Goal: Information Seeking & Learning: Learn about a topic

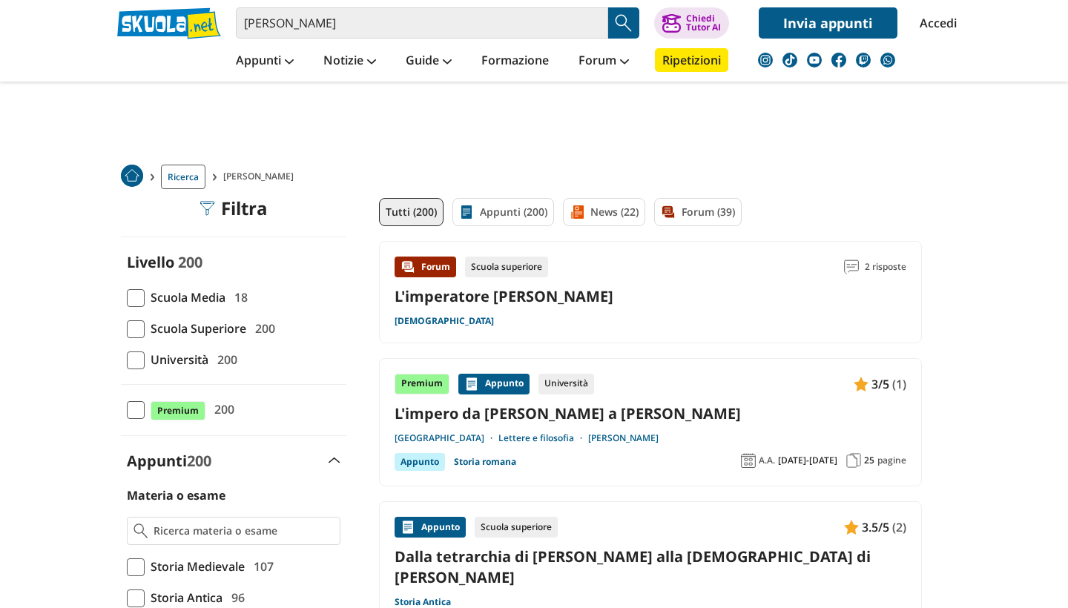
click at [142, 294] on span at bounding box center [136, 298] width 18 height 18
click at [127, 297] on input "Scuola Media 18" at bounding box center [127, 297] width 0 height 0
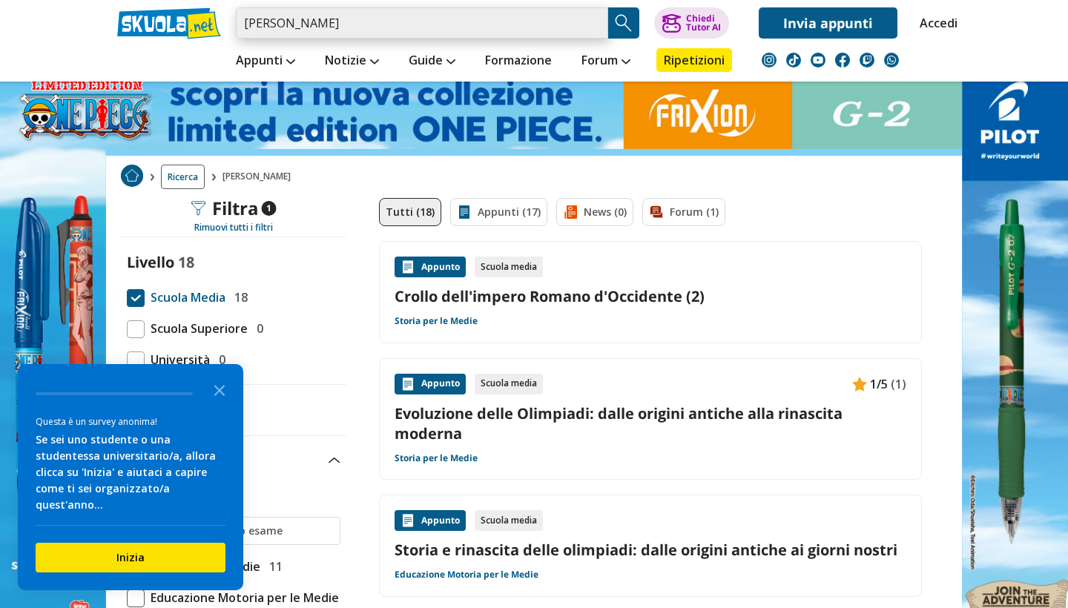
click at [453, 22] on input "[PERSON_NAME]" at bounding box center [422, 22] width 372 height 31
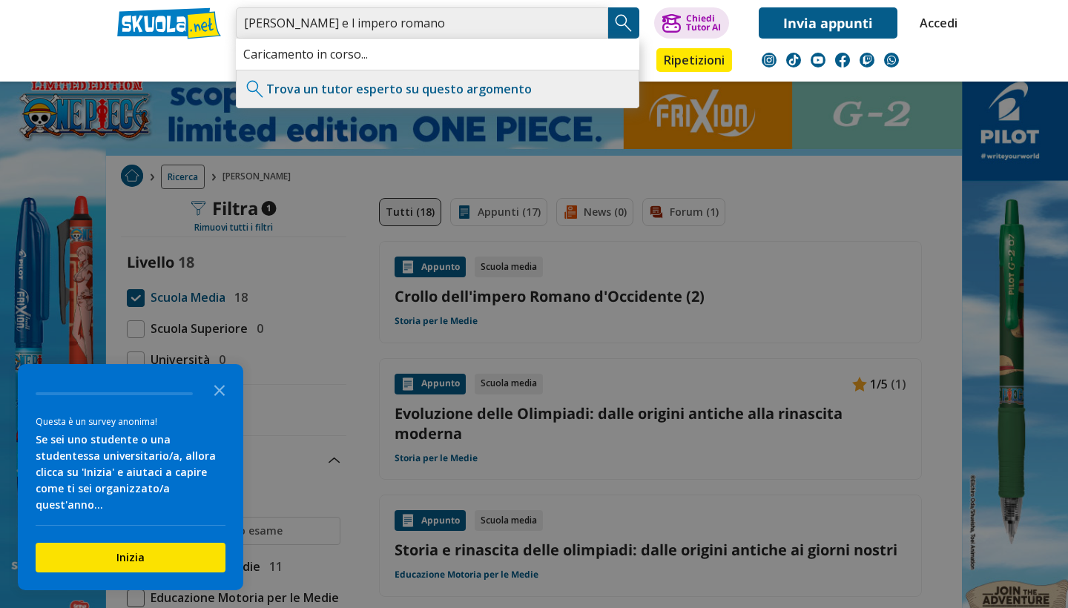
type input "[PERSON_NAME] e l impero romano"
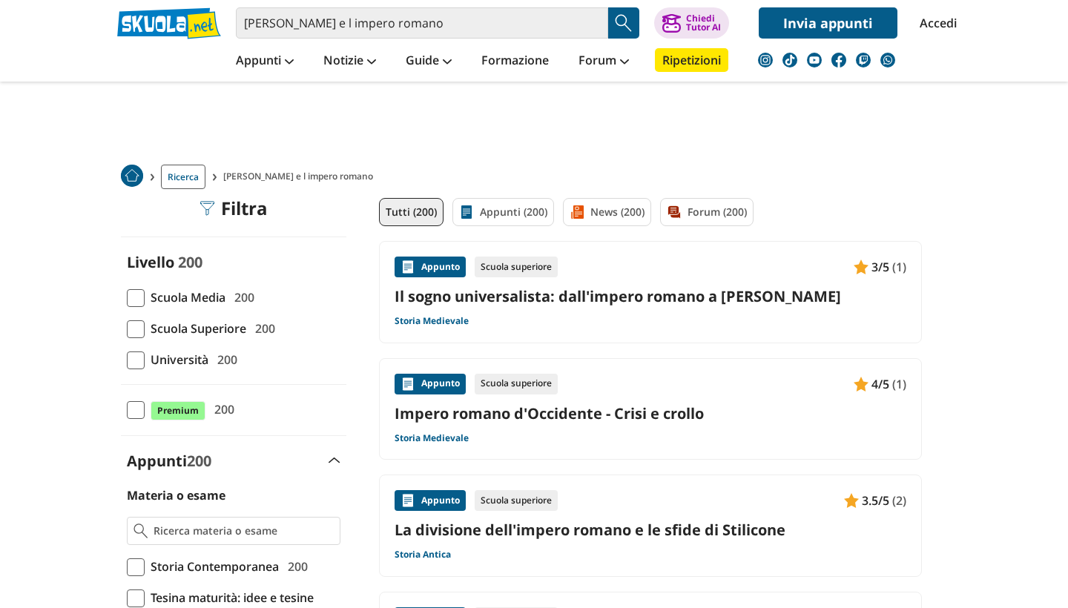
click at [138, 292] on span at bounding box center [136, 298] width 18 height 18
click at [127, 297] on input "Scuola Media 200" at bounding box center [127, 297] width 0 height 0
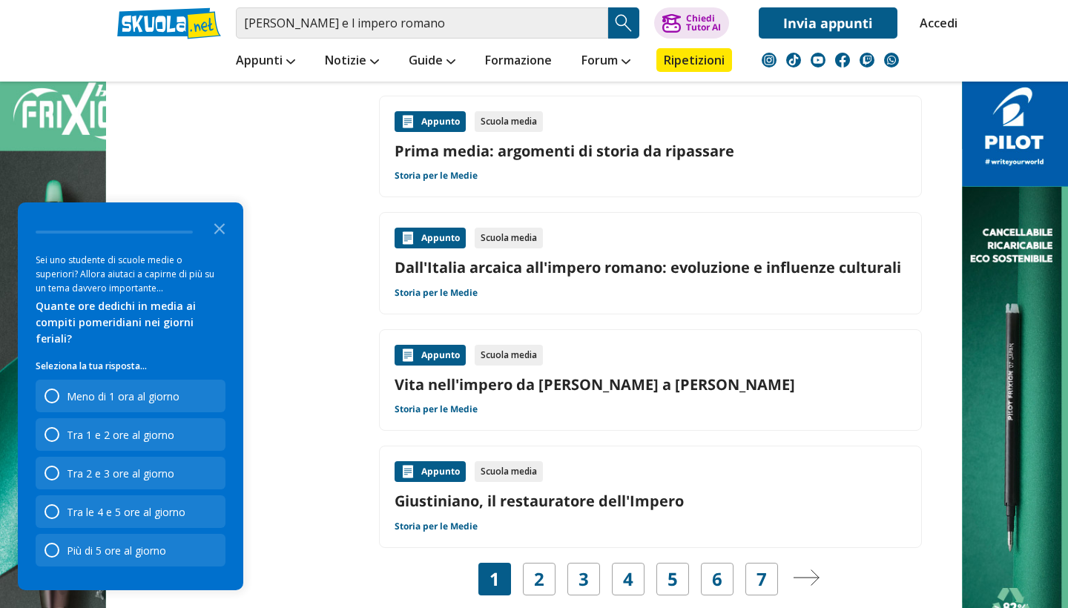
scroll to position [2143, 0]
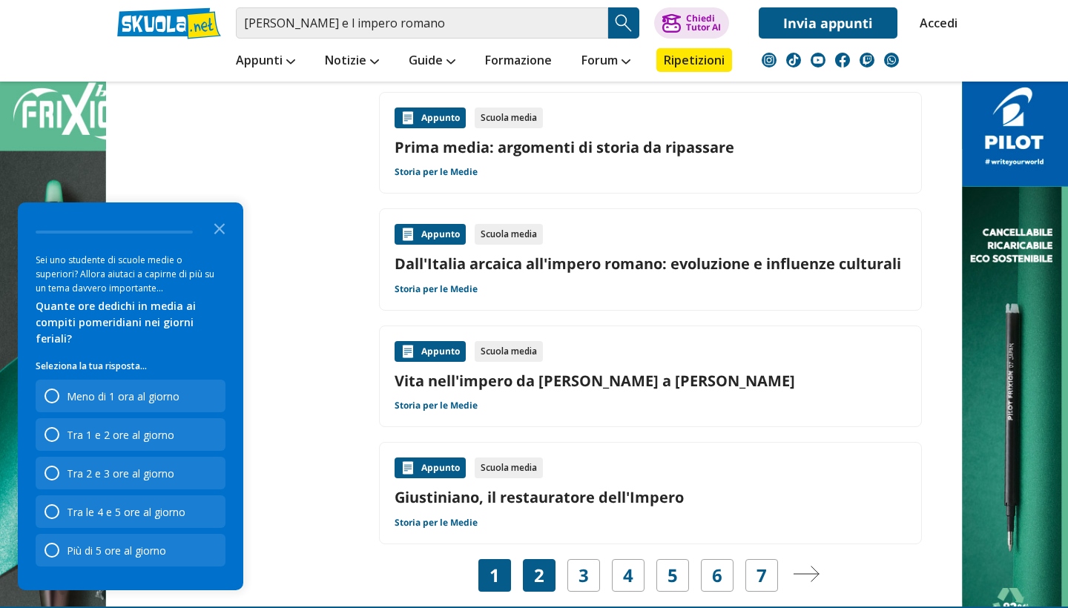
click at [535, 565] on link "2" at bounding box center [539, 575] width 10 height 21
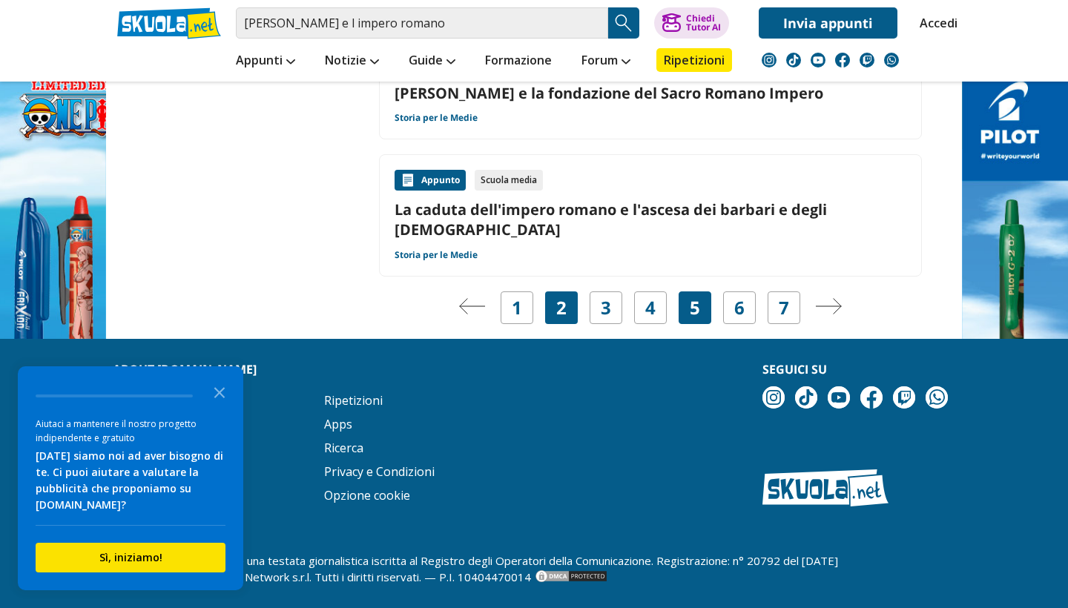
scroll to position [2595, 0]
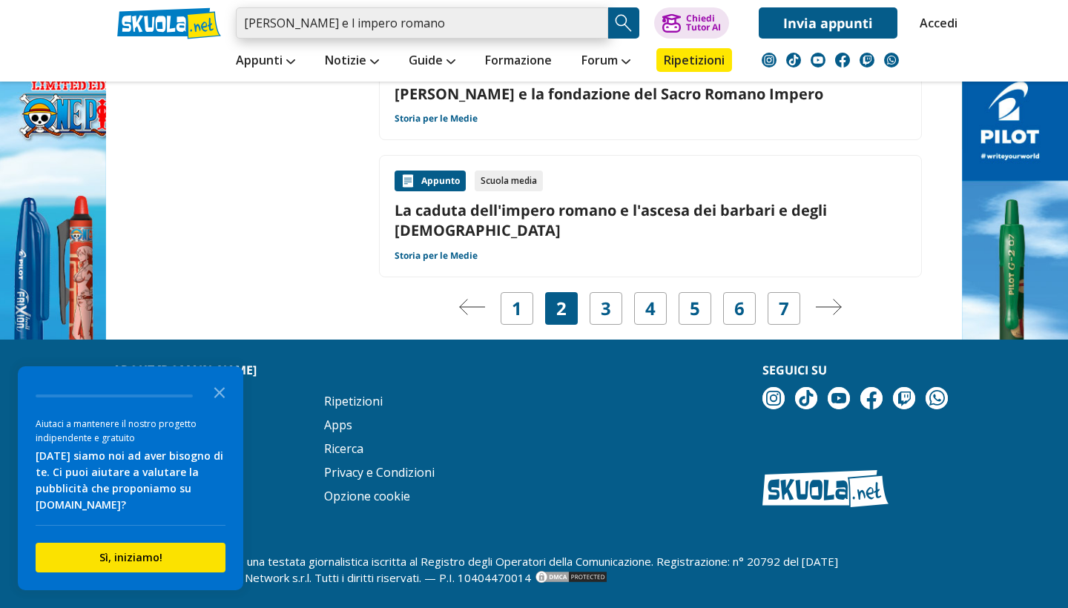
click at [447, 23] on input "[PERSON_NAME] e l impero romano" at bounding box center [422, 22] width 372 height 31
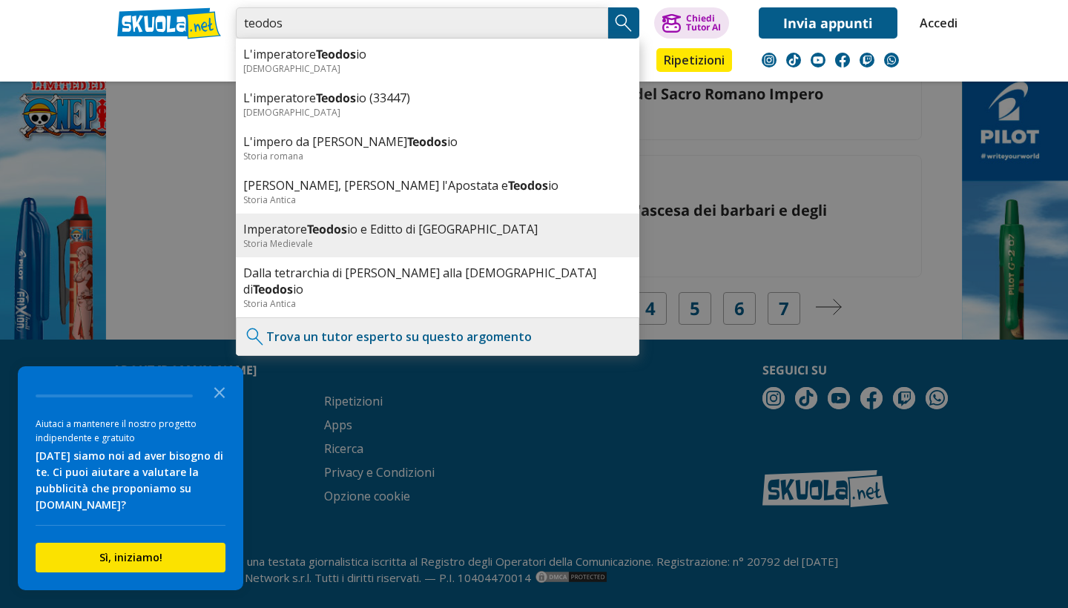
type input "teodos"
click at [352, 233] on link "Imperatore Teodos io e Editto di [GEOGRAPHIC_DATA]" at bounding box center [437, 229] width 389 height 16
